Goal: Navigation & Orientation: Find specific page/section

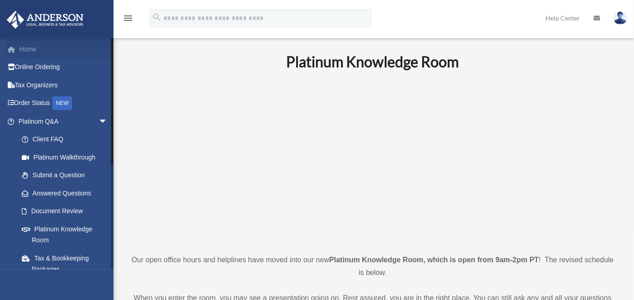
click at [30, 49] on link "Home" at bounding box center [63, 49] width 115 height 18
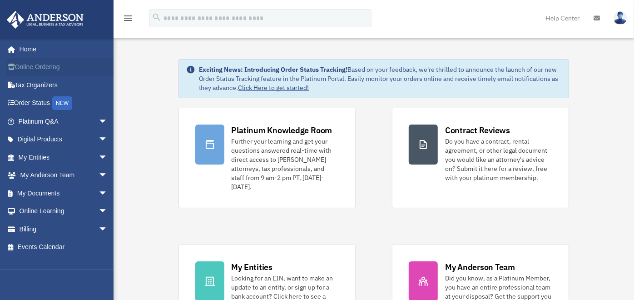
click at [27, 67] on link "Online Ordering" at bounding box center [63, 67] width 115 height 18
click at [40, 83] on link "Tax Organizers" at bounding box center [63, 85] width 115 height 18
click at [44, 102] on link "Order Status NEW" at bounding box center [63, 103] width 115 height 19
click at [35, 138] on link "Digital Products arrow_drop_down" at bounding box center [63, 139] width 115 height 18
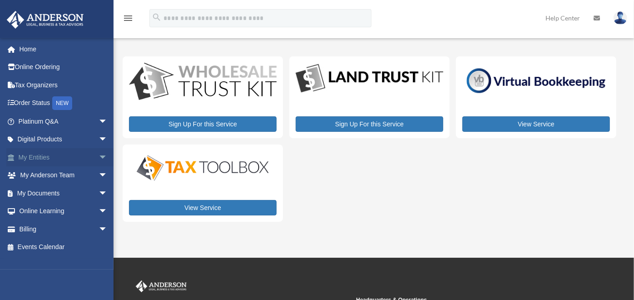
click at [98, 156] on span "arrow_drop_down" at bounding box center [107, 157] width 18 height 19
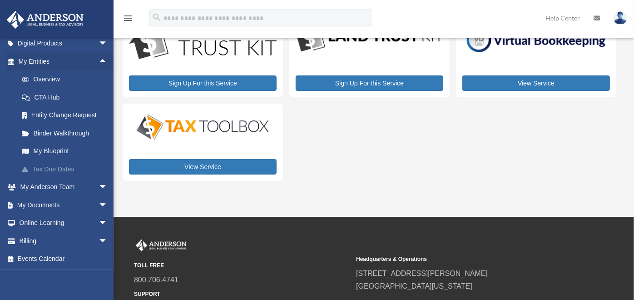
scroll to position [50, 0]
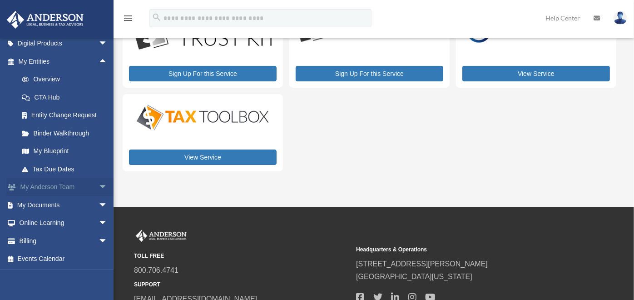
click at [98, 186] on span "arrow_drop_down" at bounding box center [107, 187] width 18 height 19
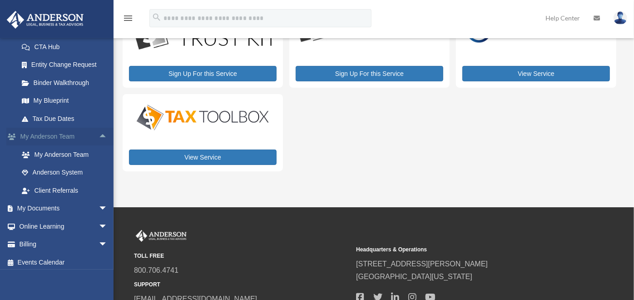
click at [44, 137] on link "My Anderson Team arrow_drop_up" at bounding box center [63, 137] width 115 height 18
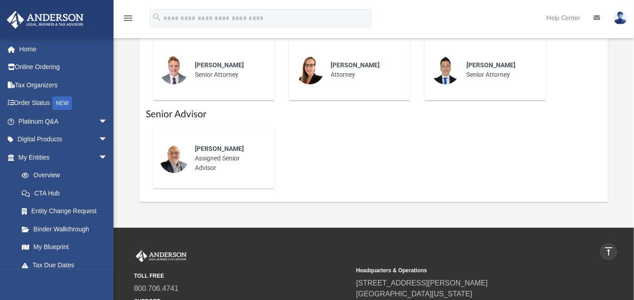
scroll to position [403, 0]
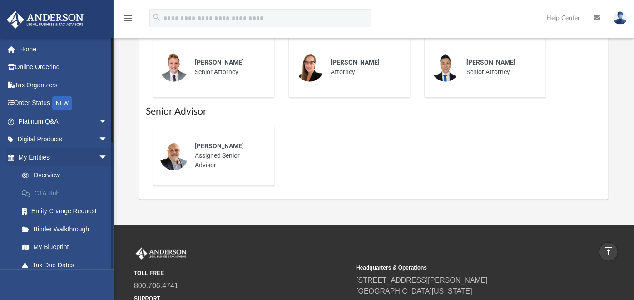
click at [49, 192] on link "CTA Hub" at bounding box center [67, 193] width 108 height 18
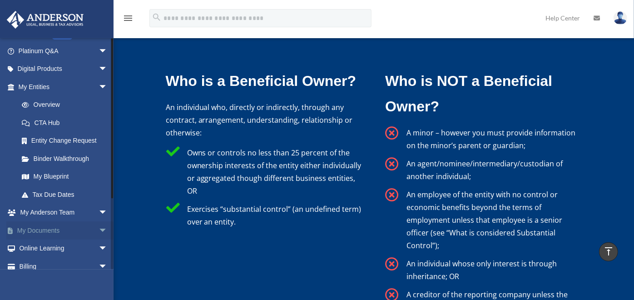
scroll to position [96, 0]
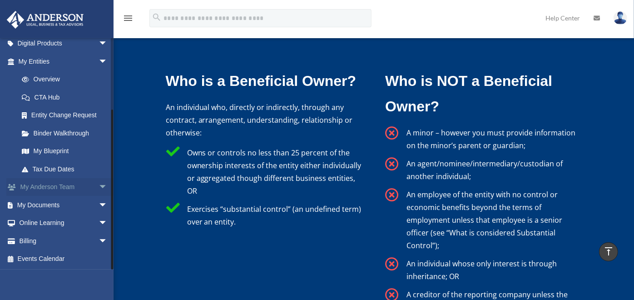
click at [54, 186] on link "My Anderson Team arrow_drop_down" at bounding box center [63, 187] width 115 height 18
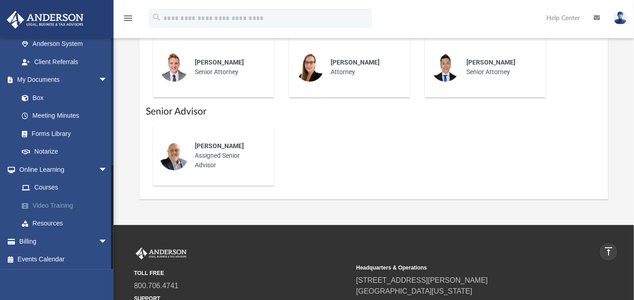
scroll to position [454, 0]
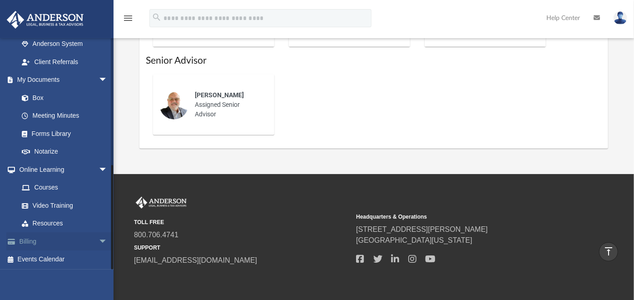
click at [20, 239] on link "Billing arrow_drop_down" at bounding box center [63, 241] width 115 height 18
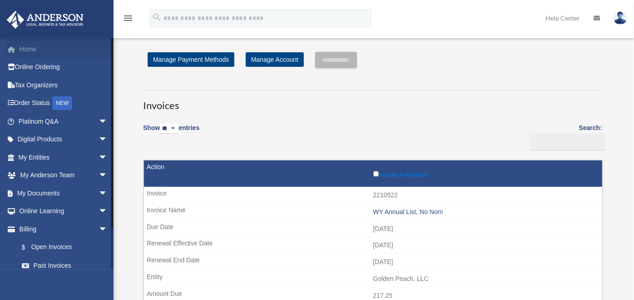
click at [27, 47] on link "Home" at bounding box center [63, 49] width 115 height 18
